Goal: Task Accomplishment & Management: Manage account settings

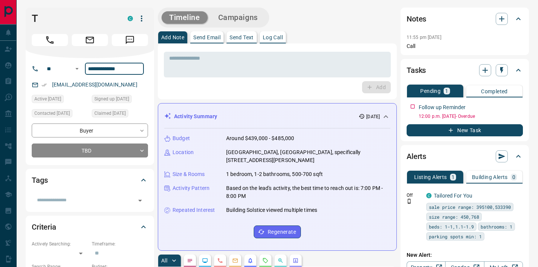
click at [110, 64] on input "**********" at bounding box center [114, 69] width 59 height 12
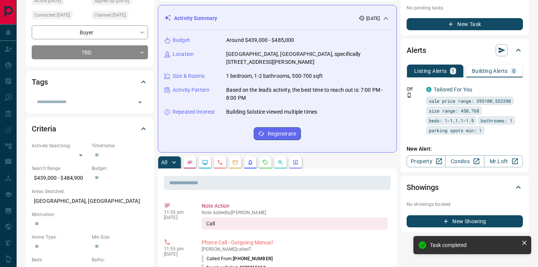
scroll to position [102, 0]
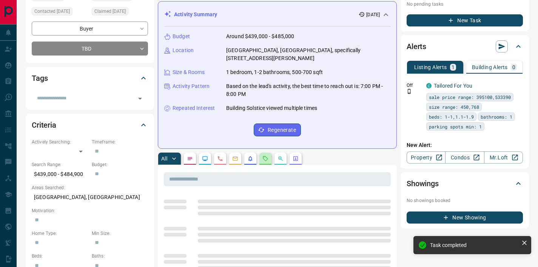
click at [266, 156] on icon "Requests" at bounding box center [265, 159] width 6 height 6
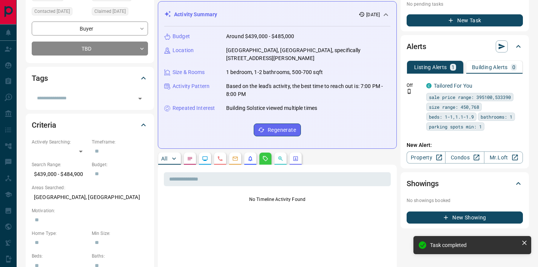
click at [163, 152] on button "All" at bounding box center [169, 158] width 23 height 12
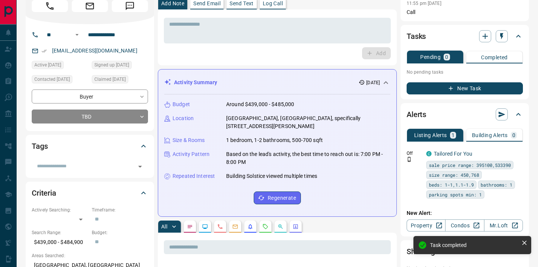
scroll to position [0, 0]
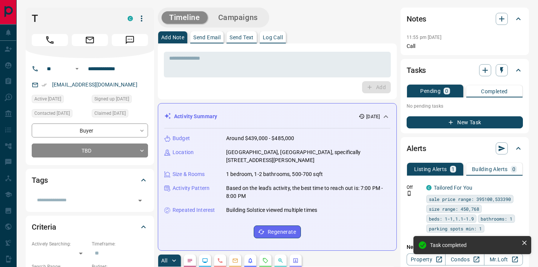
click at [217, 41] on button "Send Email" at bounding box center [206, 37] width 33 height 12
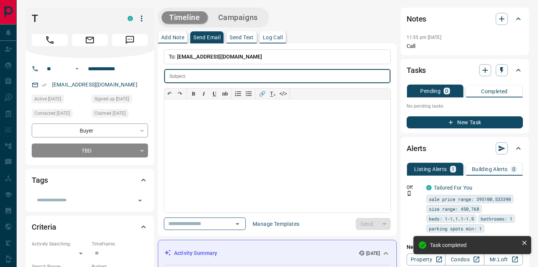
click at [171, 34] on button "Add Note" at bounding box center [172, 37] width 29 height 12
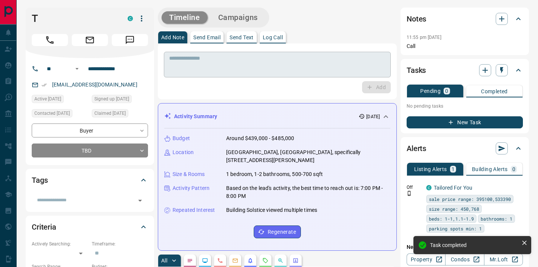
click at [174, 73] on textarea at bounding box center [277, 64] width 216 height 19
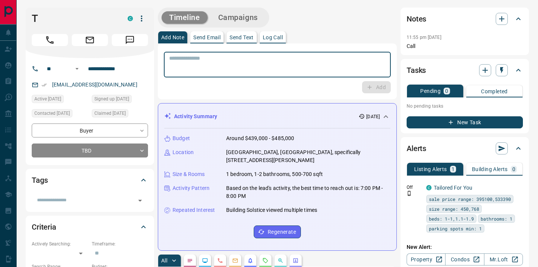
click at [174, 73] on textarea at bounding box center [277, 64] width 216 height 19
click at [203, 67] on textarea at bounding box center [277, 64] width 216 height 19
type textarea "**********"
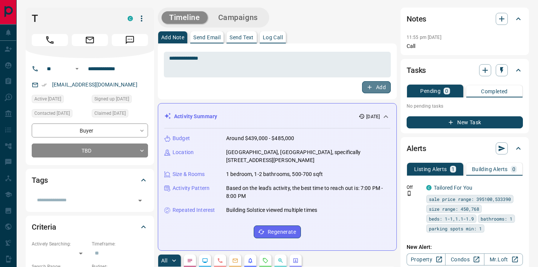
click at [374, 90] on button "Add" at bounding box center [376, 87] width 29 height 12
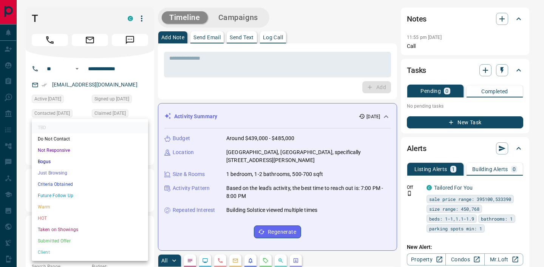
click at [46, 161] on li "Bogus" at bounding box center [90, 161] width 116 height 11
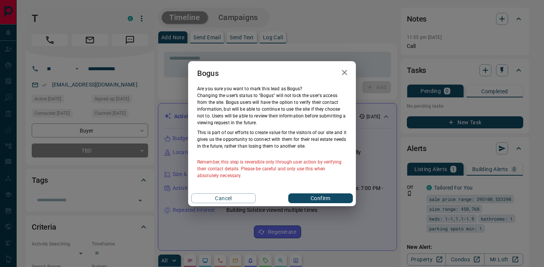
click at [303, 199] on button "Confirm" at bounding box center [320, 198] width 65 height 10
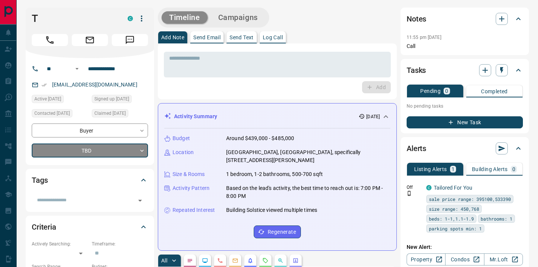
type input "**********"
type input "*"
